Goal: Information Seeking & Learning: Check status

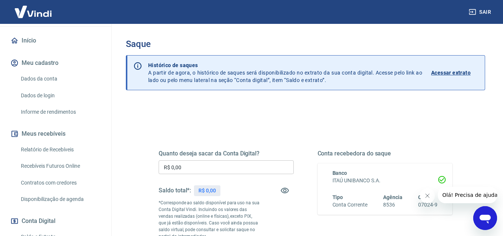
scroll to position [74, 0]
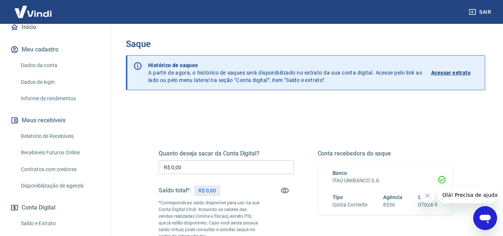
click at [56, 144] on link "Relatório de Recebíveis" at bounding box center [60, 135] width 85 height 15
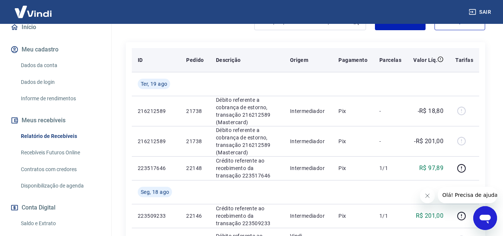
scroll to position [138, 0]
